Goal: Transaction & Acquisition: Purchase product/service

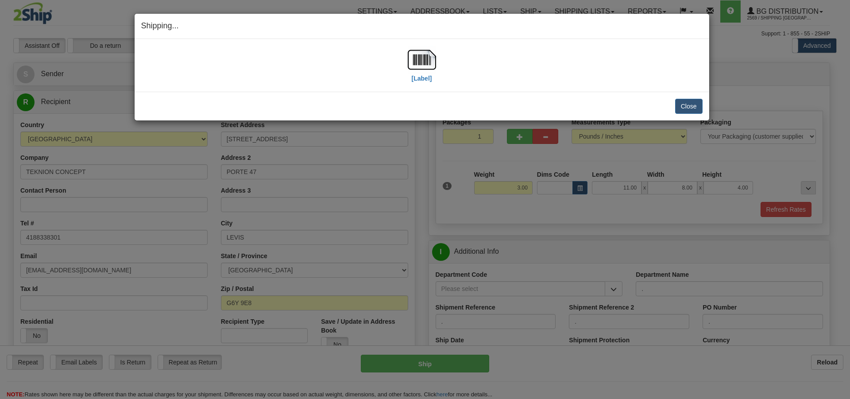
select select "2"
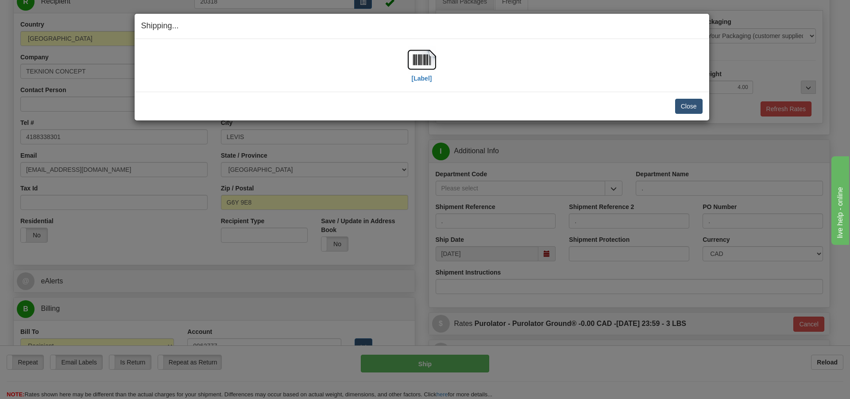
scroll to position [100, 0]
click at [690, 104] on button "Close" at bounding box center [688, 106] width 27 height 15
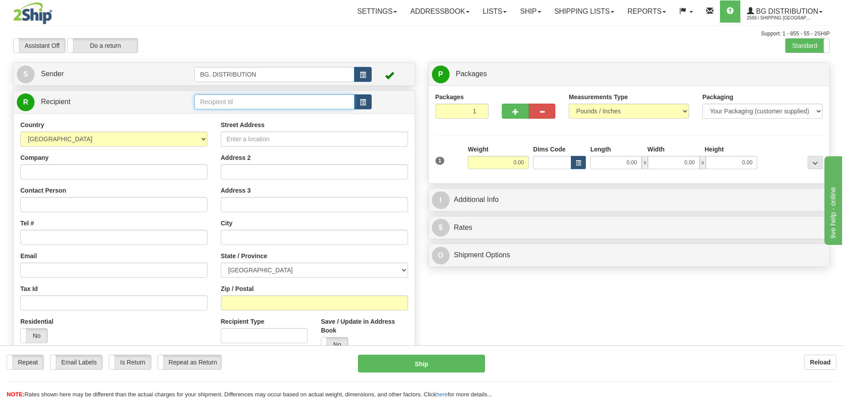
click at [296, 95] on div "Toggle navigation Settings Shipping Preferences Fields Preferences New" at bounding box center [421, 224] width 843 height 448
type input "20165"
click button "Delete" at bounding box center [0, 0] width 0 height 0
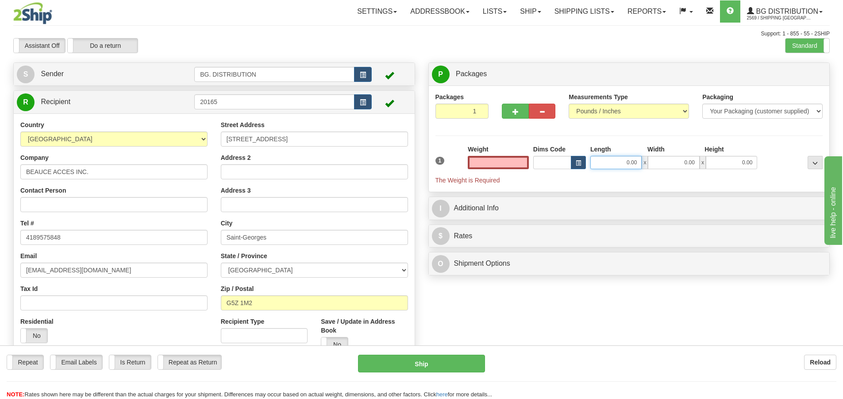
type input "0.00"
click at [628, 158] on input "0.00" at bounding box center [616, 162] width 51 height 13
type input "51.00"
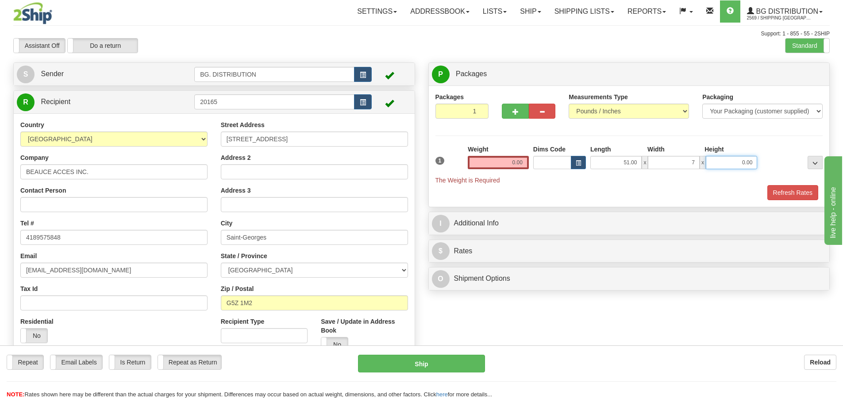
type input "7.00"
type input "5.00"
drag, startPoint x: 508, startPoint y: 163, endPoint x: 511, endPoint y: 159, distance: 5.0
click at [508, 162] on input "0.00" at bounding box center [498, 162] width 61 height 13
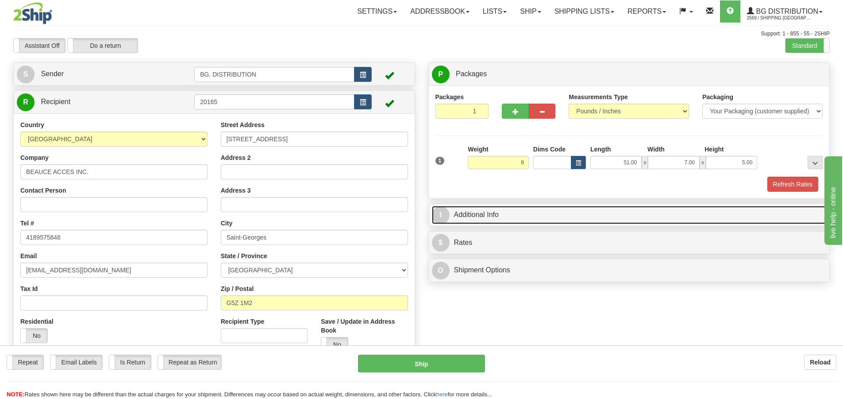
type input "8.00"
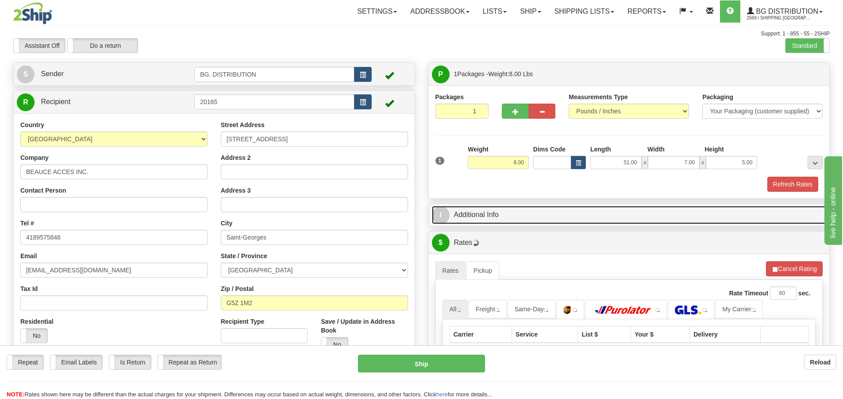
click at [444, 208] on span "I" at bounding box center [441, 215] width 18 height 18
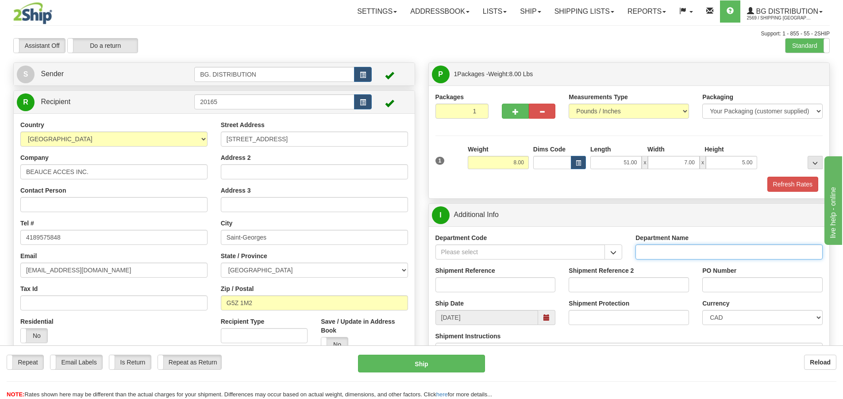
click at [642, 247] on input "Department Name" at bounding box center [729, 251] width 187 height 15
type input "."
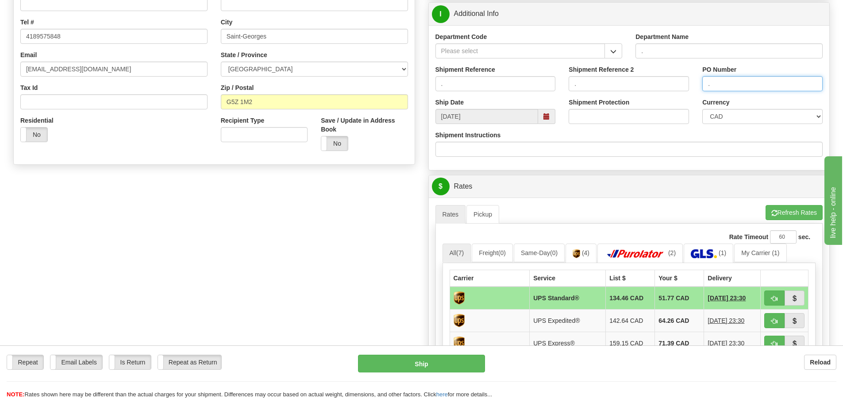
scroll to position [221, 0]
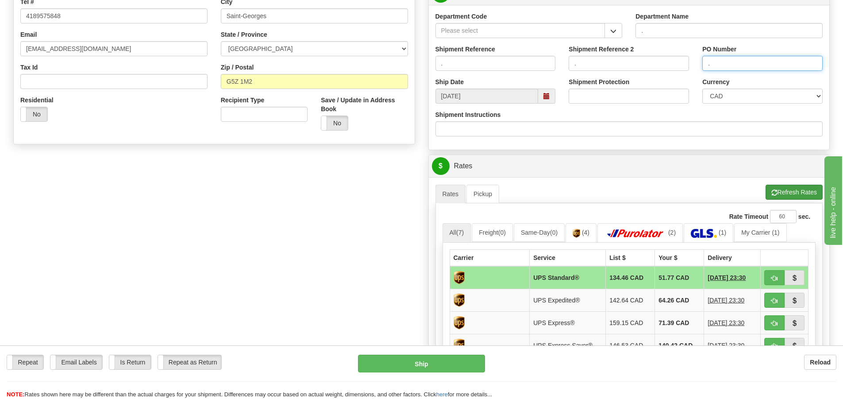
type input "."
click at [795, 190] on button "Refresh Rates" at bounding box center [794, 192] width 57 height 15
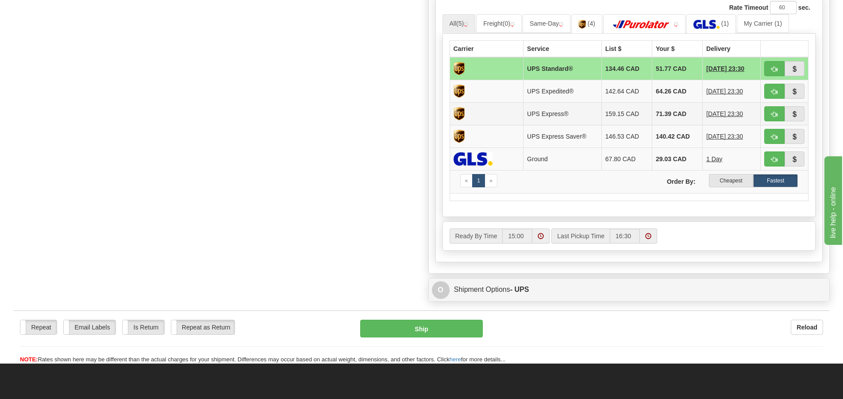
scroll to position [443, 0]
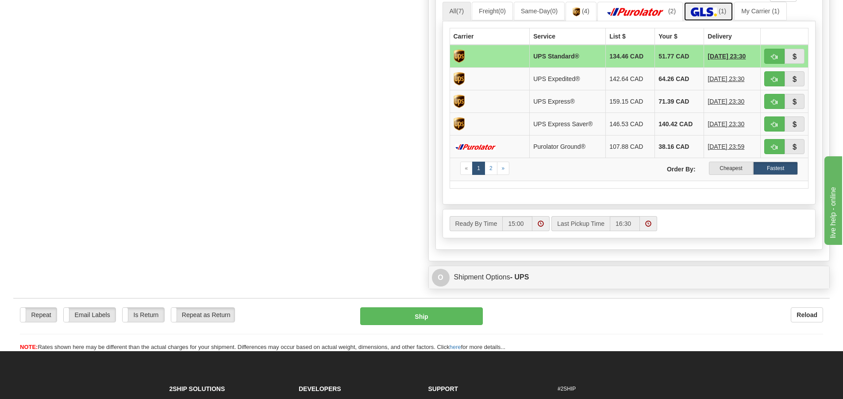
click at [717, 14] on img at bounding box center [704, 12] width 26 height 9
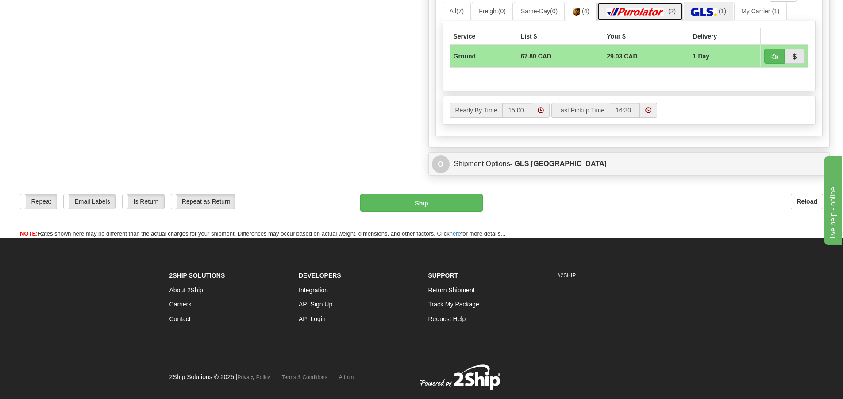
click at [673, 11] on link "(2)" at bounding box center [640, 11] width 85 height 19
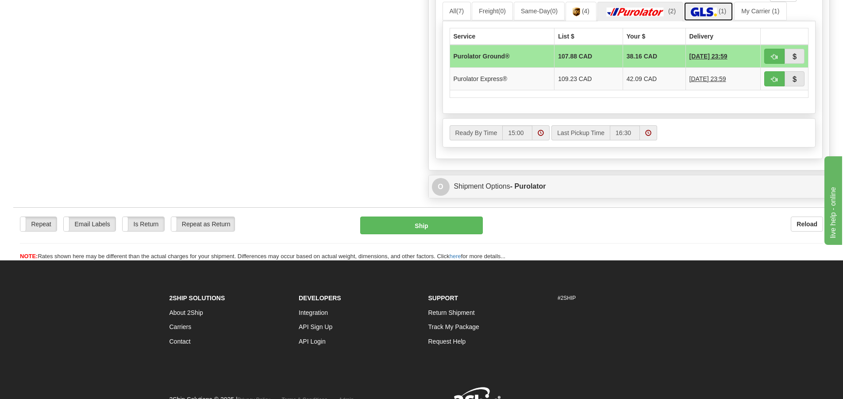
click at [717, 12] on img at bounding box center [704, 12] width 26 height 9
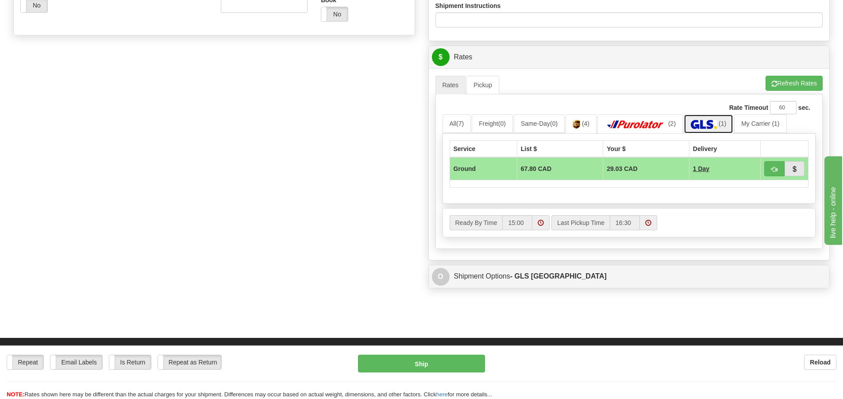
scroll to position [221, 0]
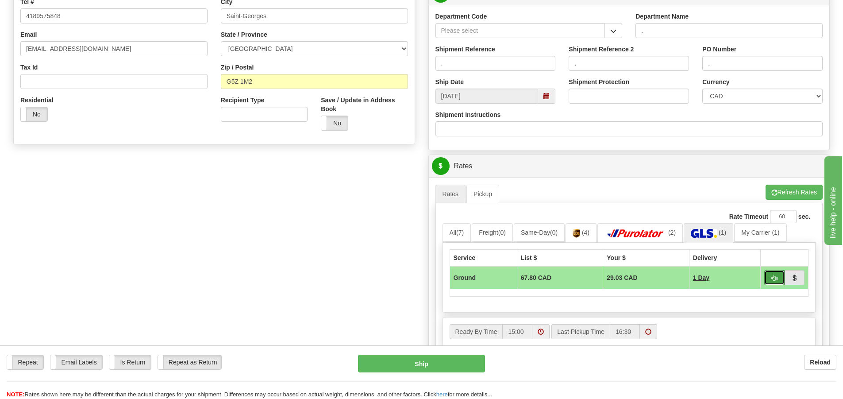
click at [774, 275] on span "button" at bounding box center [775, 278] width 6 height 6
type input "1"
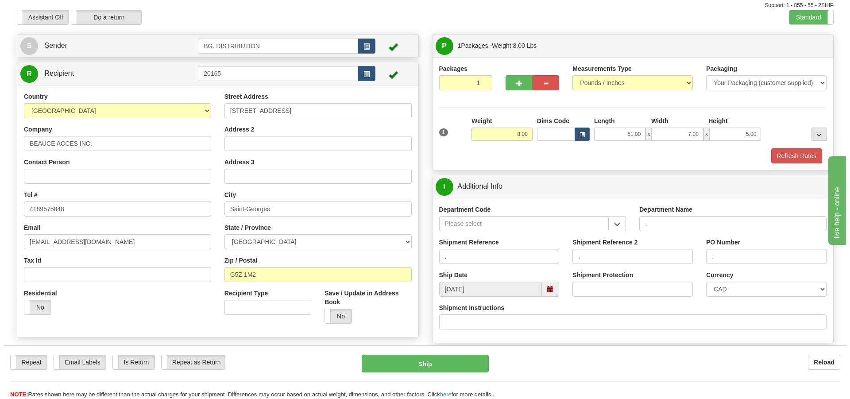
scroll to position [89, 0]
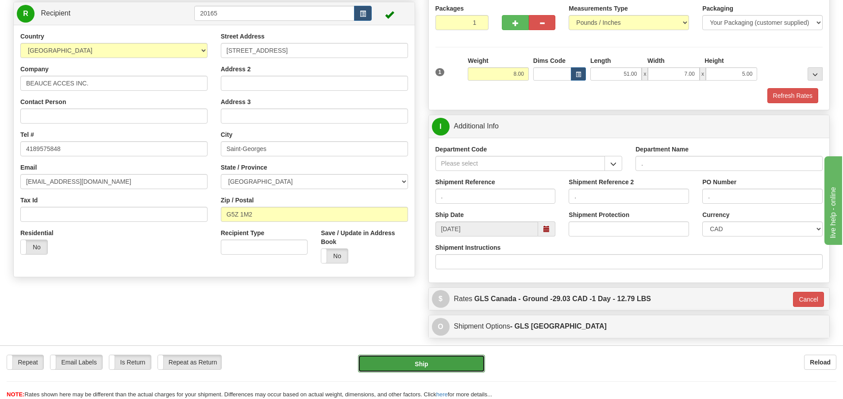
click at [440, 366] on button "Ship" at bounding box center [421, 364] width 127 height 18
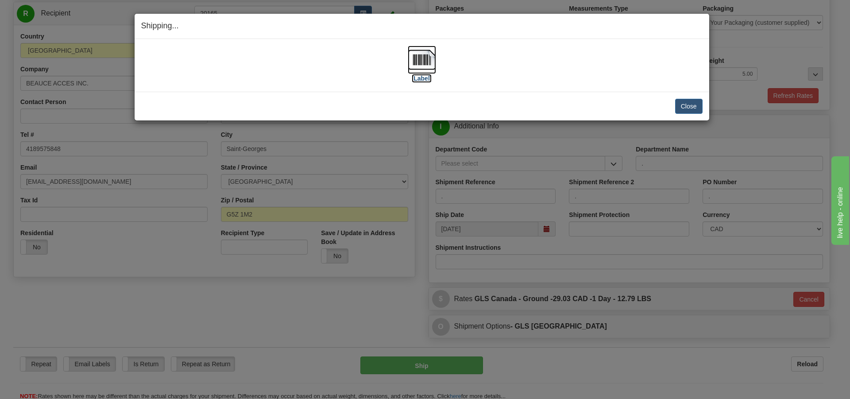
click at [426, 82] on label "[Label]" at bounding box center [422, 78] width 20 height 9
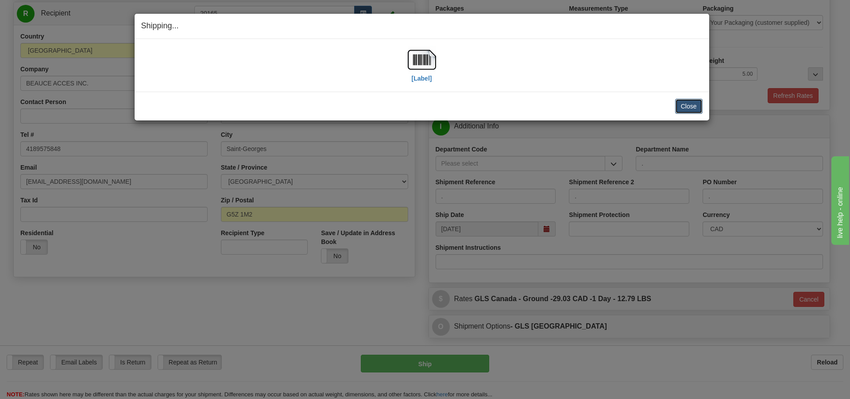
click at [687, 101] on button "Close" at bounding box center [688, 106] width 27 height 15
